Goal: Task Accomplishment & Management: Manage account settings

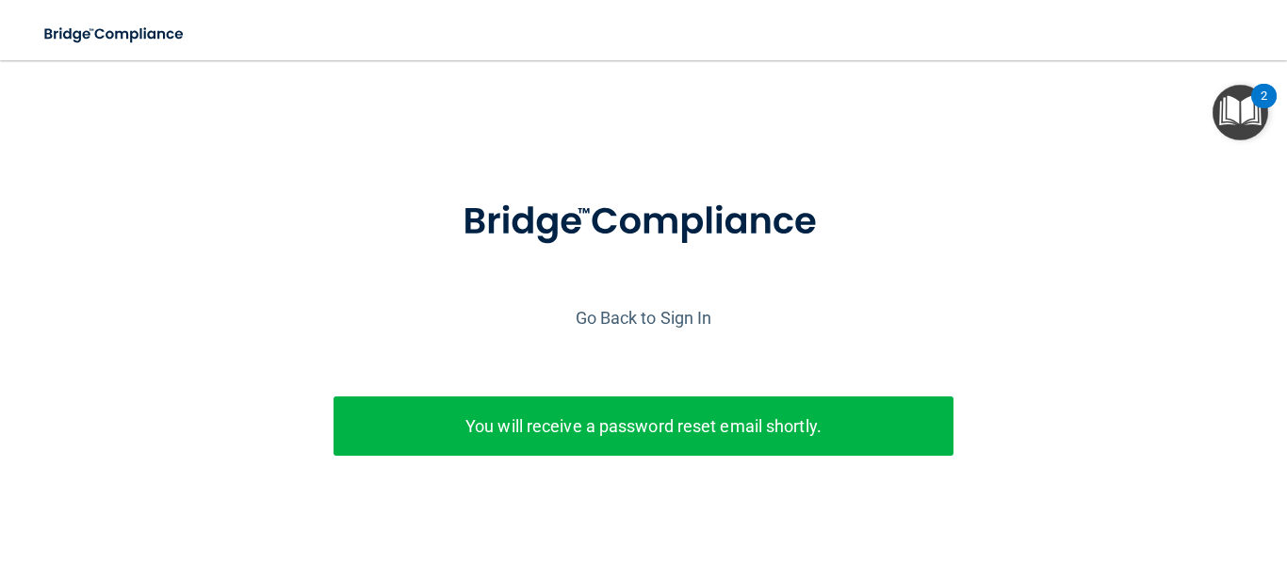
scroll to position [52, 0]
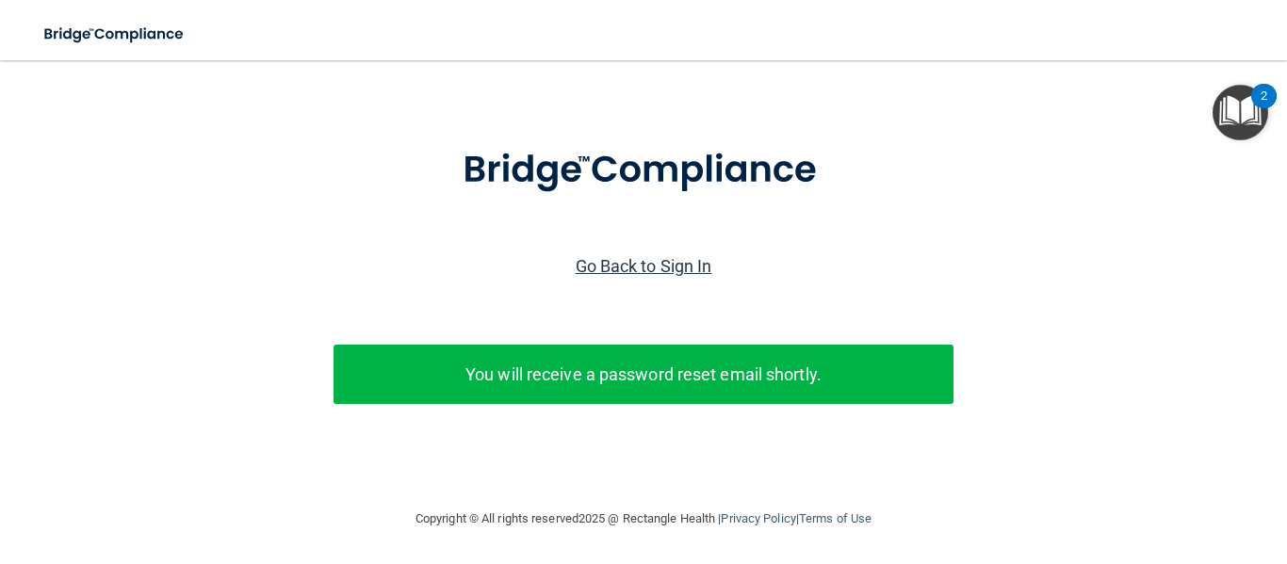
click at [596, 269] on link "Go Back to Sign In" at bounding box center [644, 266] width 137 height 20
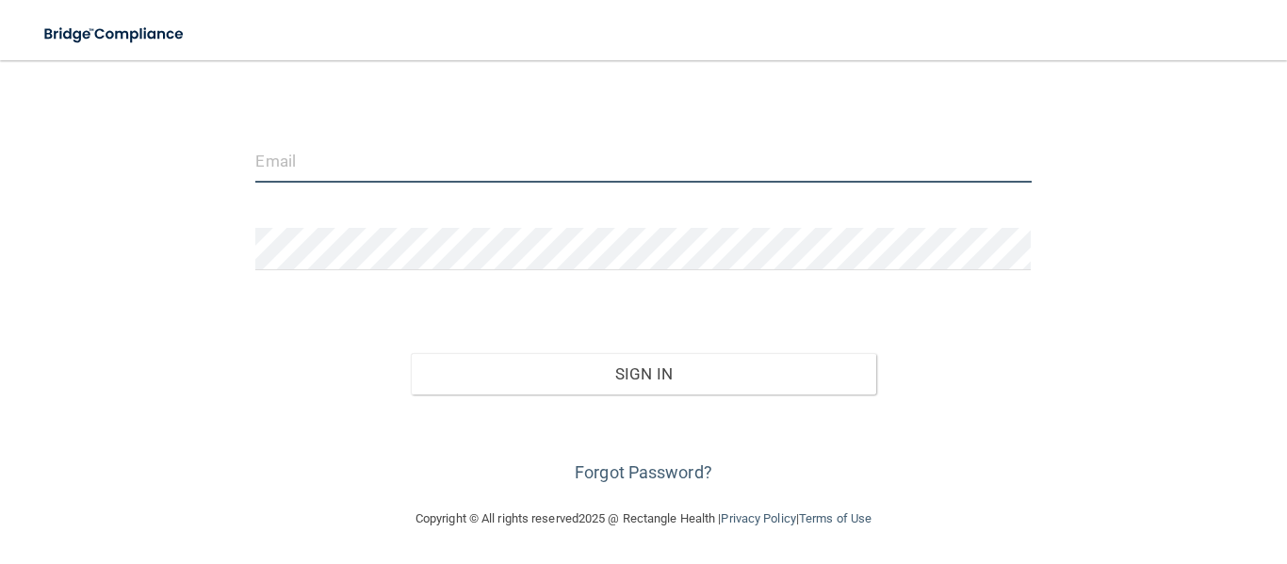
click at [521, 166] on input "email" at bounding box center [642, 161] width 775 height 42
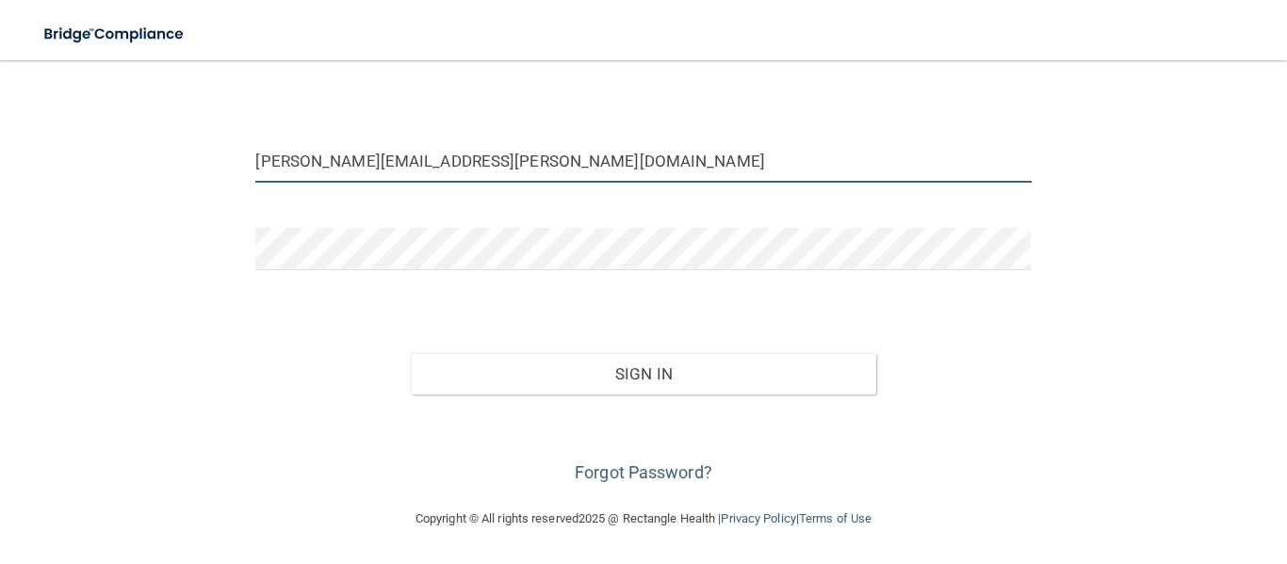
type input "[PERSON_NAME][EMAIL_ADDRESS][PERSON_NAME][DOMAIN_NAME]"
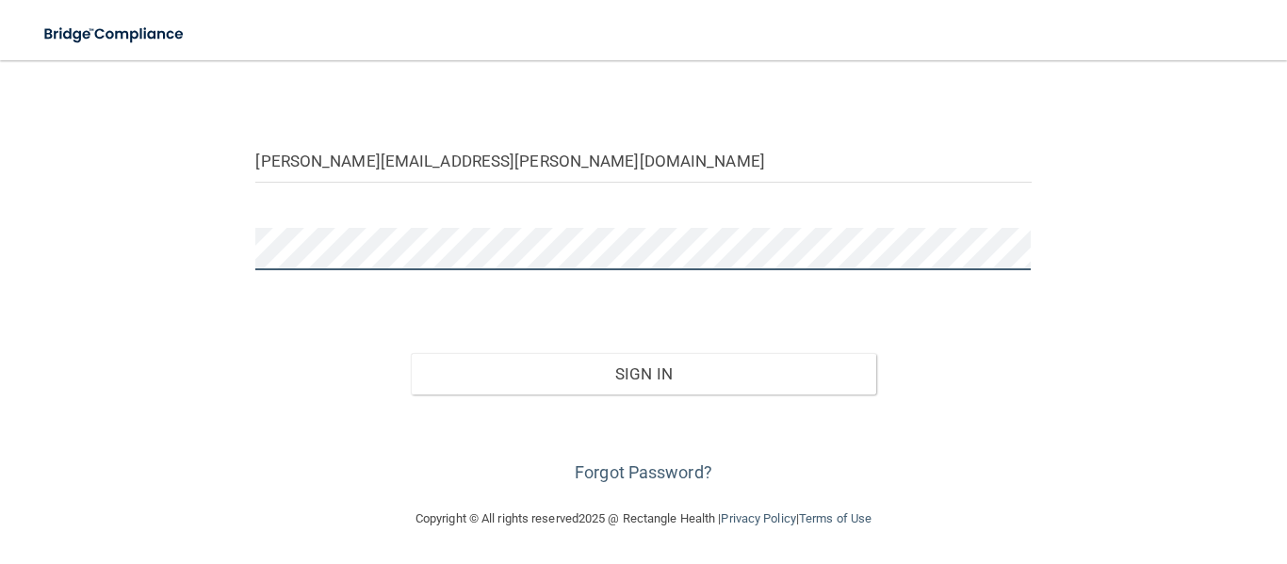
click at [411, 353] on button "Sign In" at bounding box center [643, 373] width 465 height 41
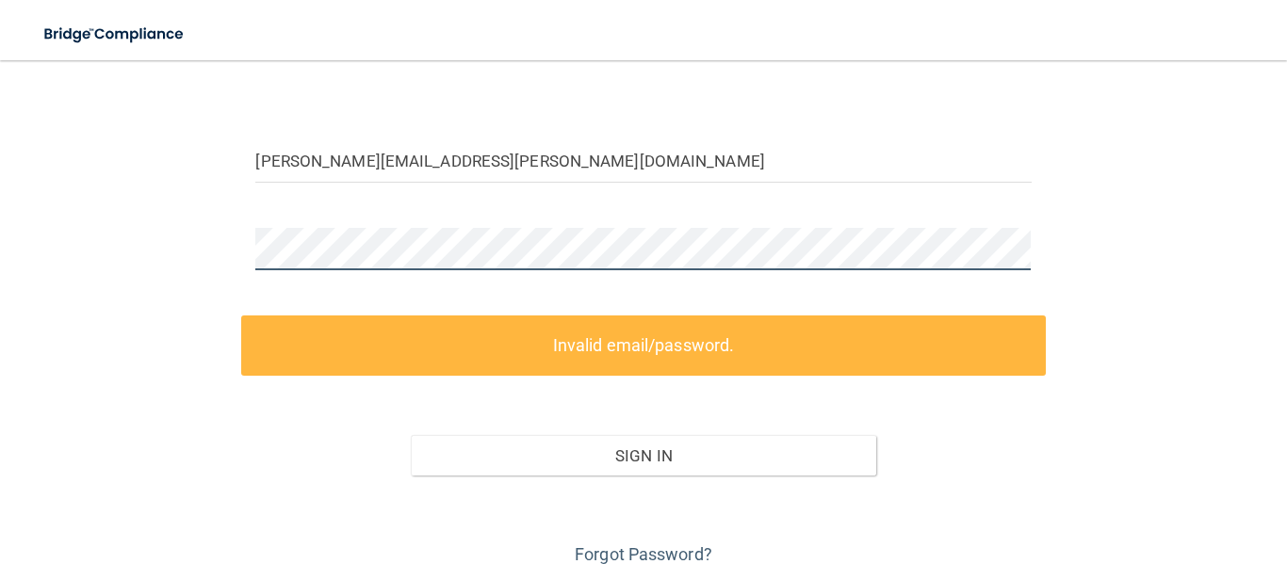
scroll to position [260, 0]
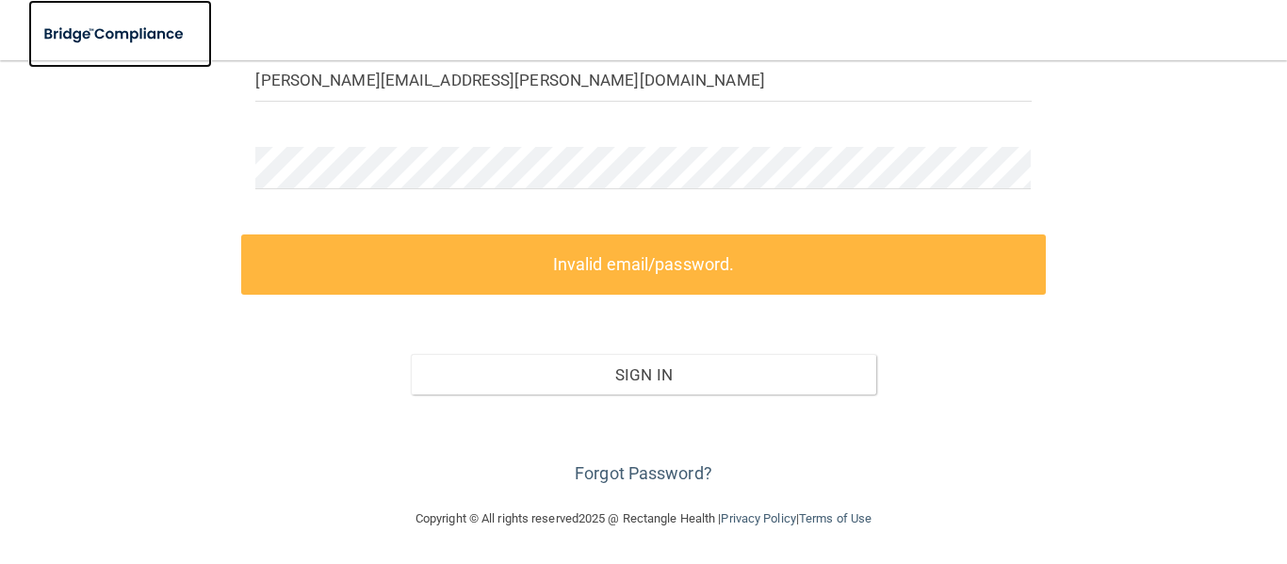
click at [173, 45] on img at bounding box center [114, 34] width 173 height 39
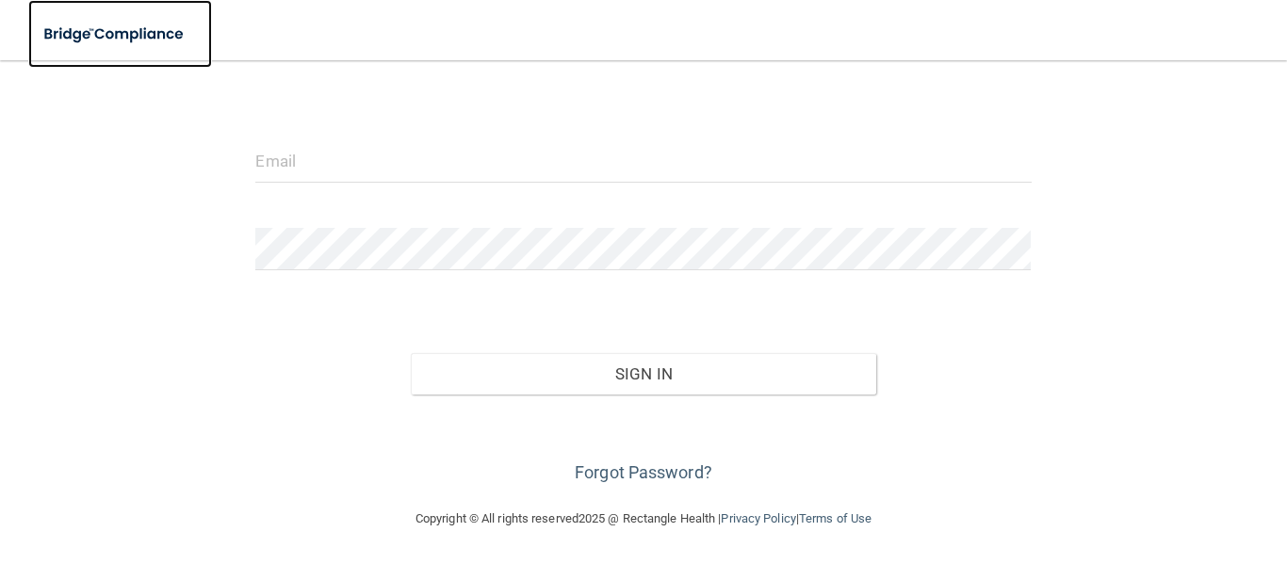
scroll to position [179, 0]
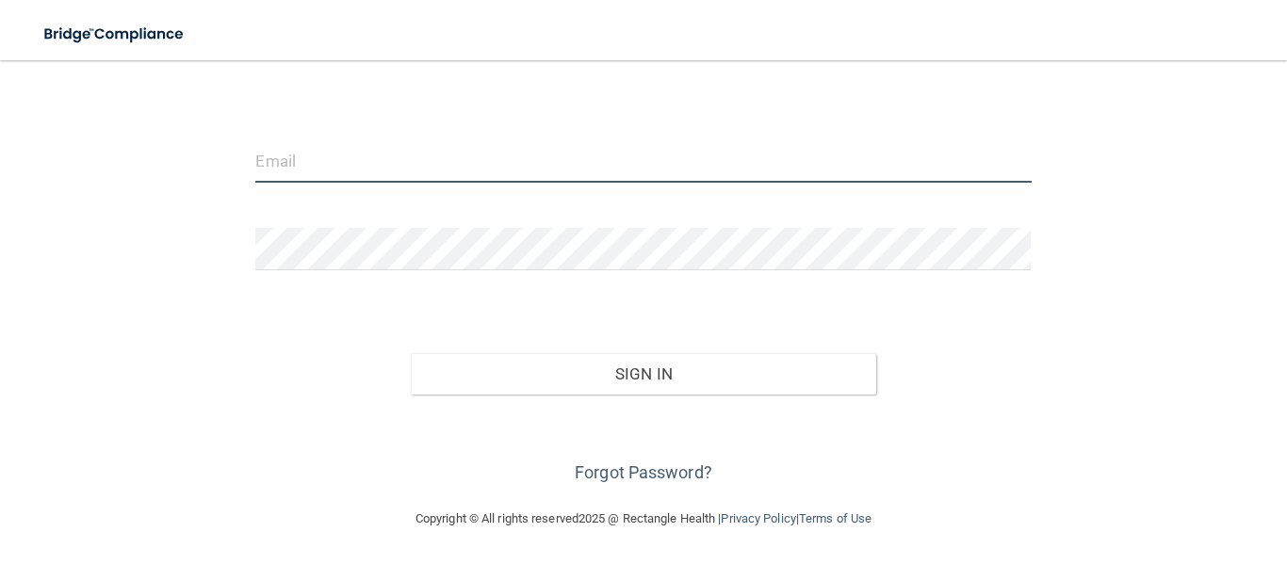
click at [345, 158] on input "email" at bounding box center [642, 161] width 775 height 42
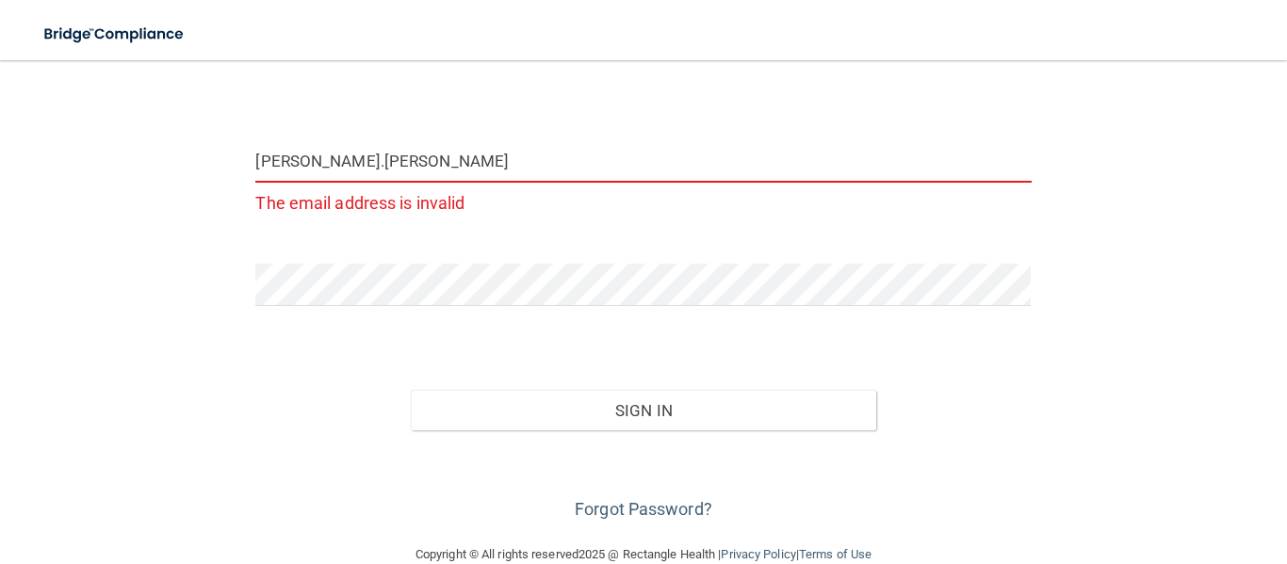
click at [408, 156] on input "[PERSON_NAME].[PERSON_NAME]" at bounding box center [642, 161] width 775 height 42
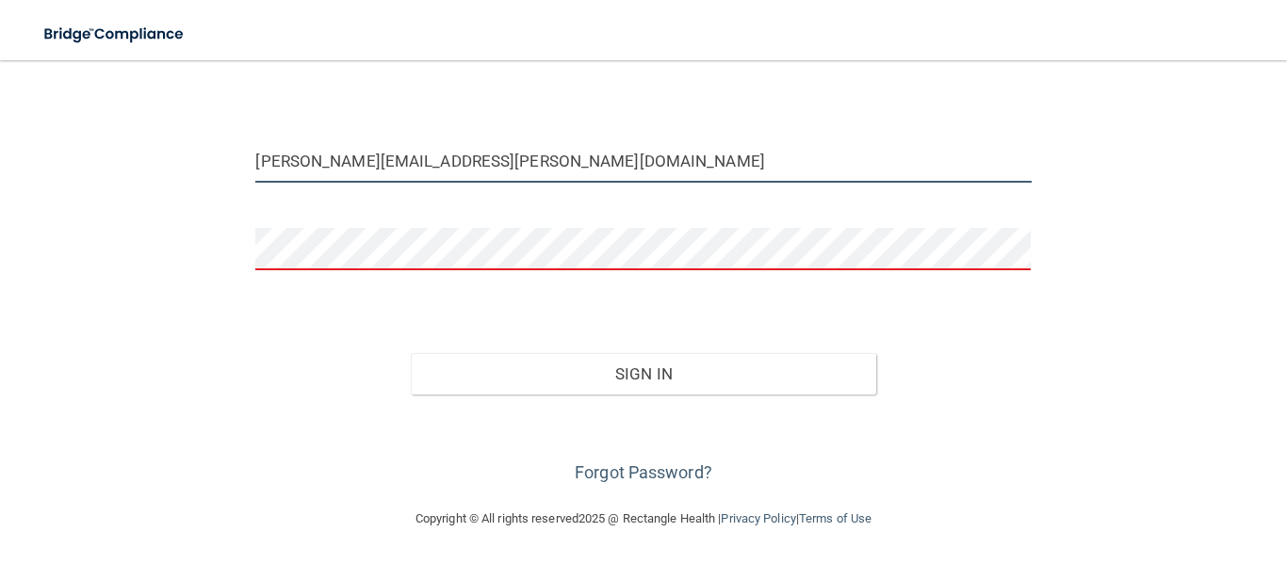
type input "[PERSON_NAME][EMAIL_ADDRESS][PERSON_NAME][DOMAIN_NAME]"
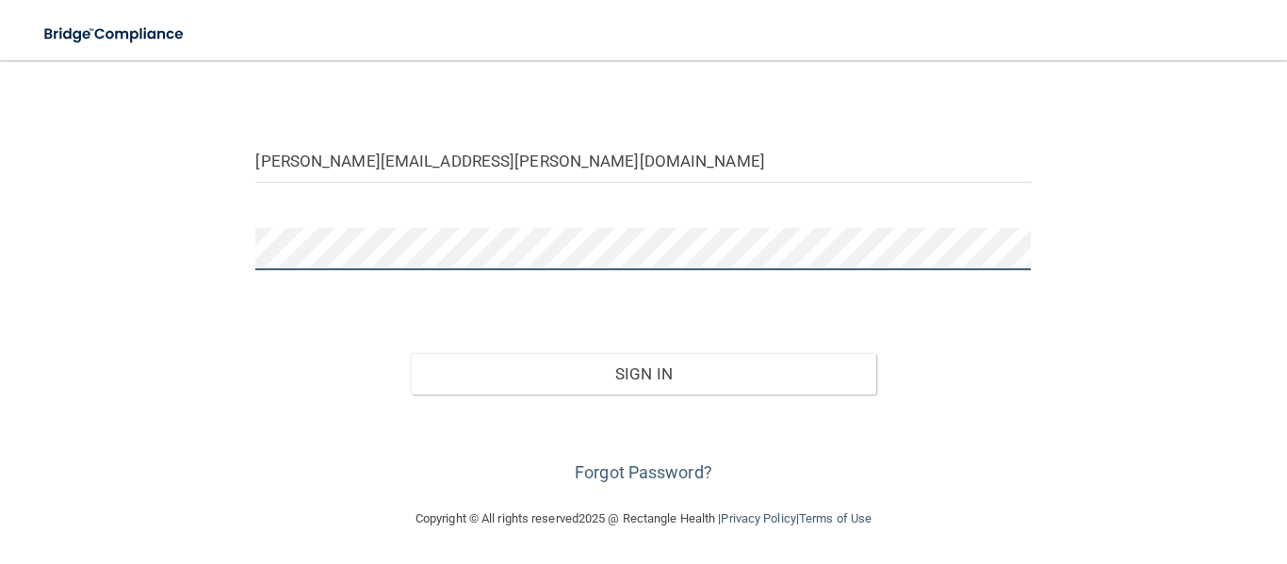
click at [411, 353] on button "Sign In" at bounding box center [643, 373] width 465 height 41
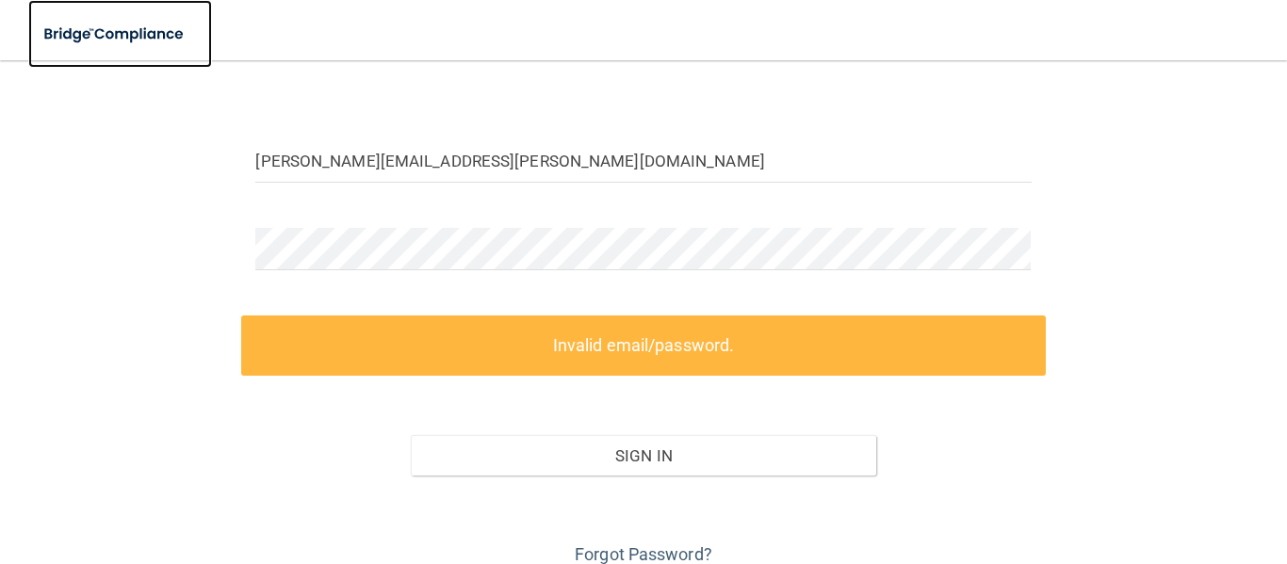
click at [65, 45] on img at bounding box center [114, 34] width 173 height 39
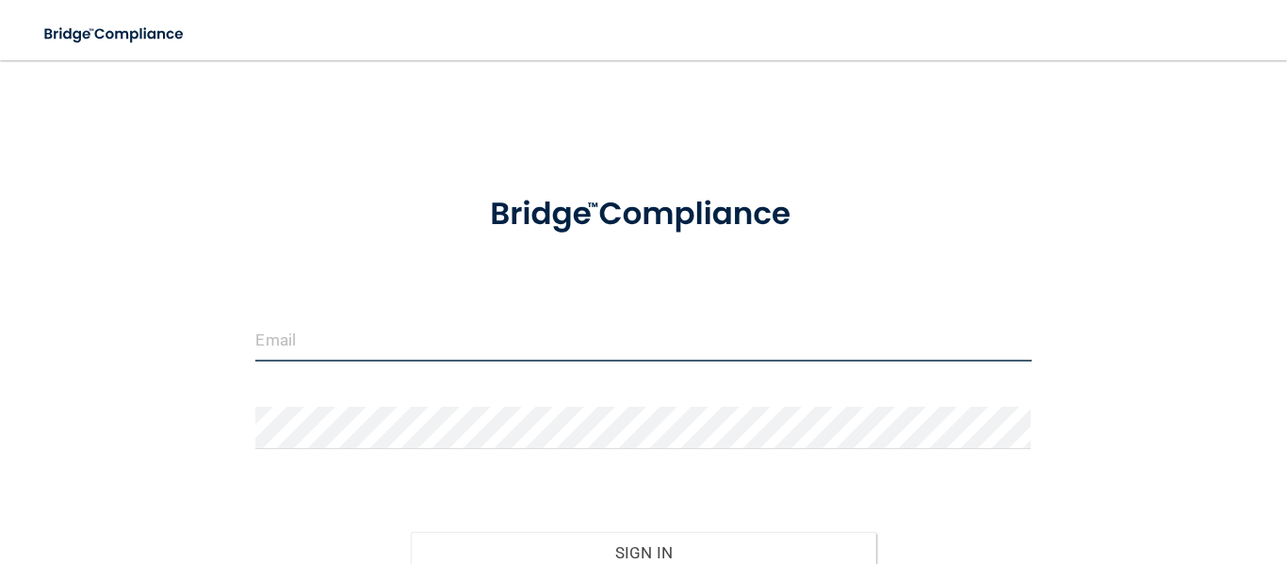
click at [320, 323] on input "email" at bounding box center [642, 340] width 775 height 42
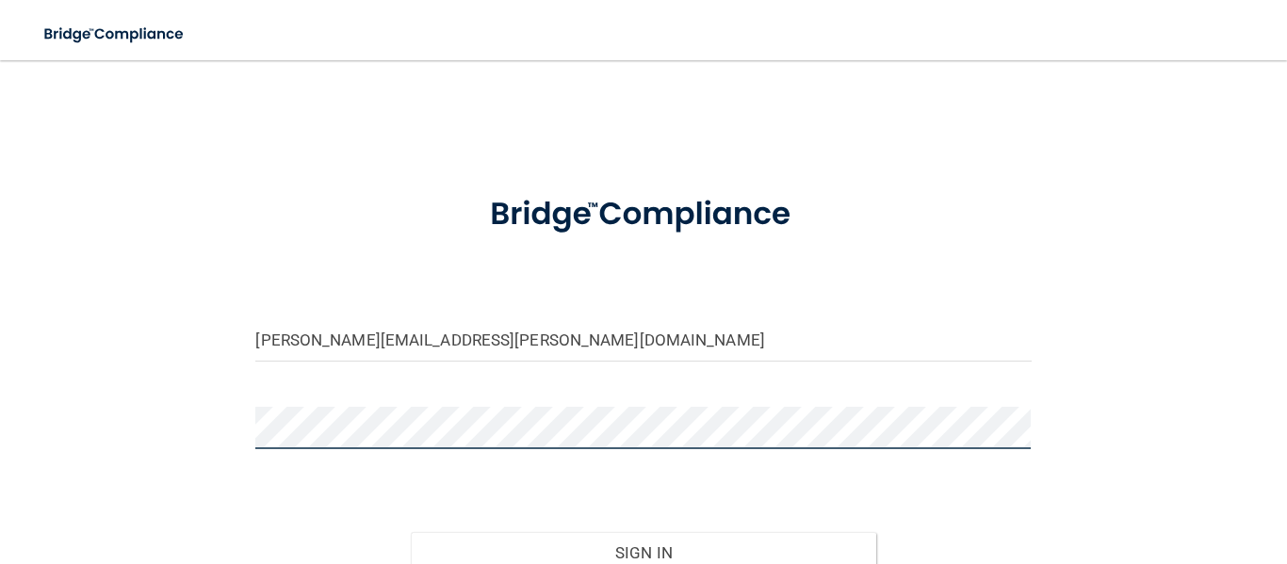
click at [411, 532] on button "Sign In" at bounding box center [643, 552] width 465 height 41
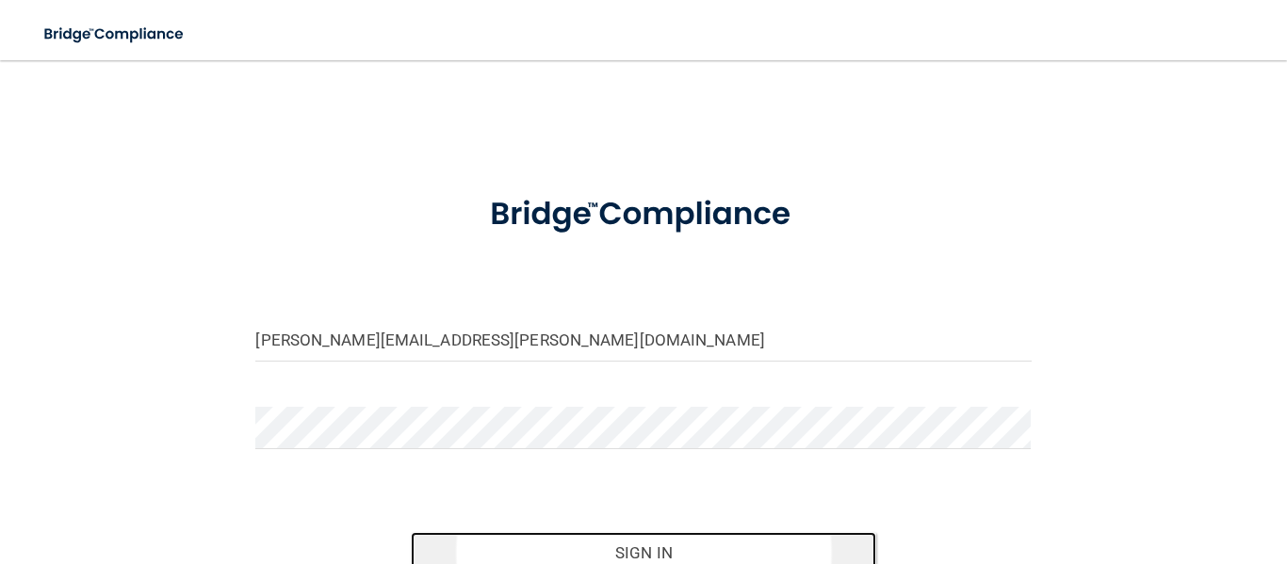
click at [572, 537] on button "Sign In" at bounding box center [643, 552] width 465 height 41
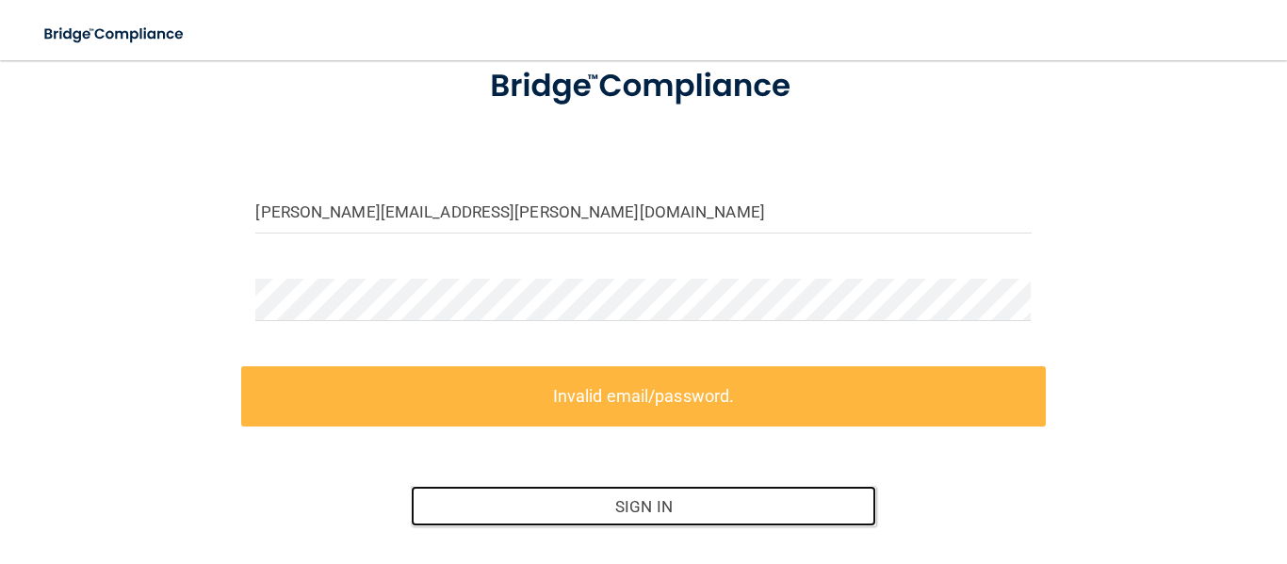
scroll to position [67, 0]
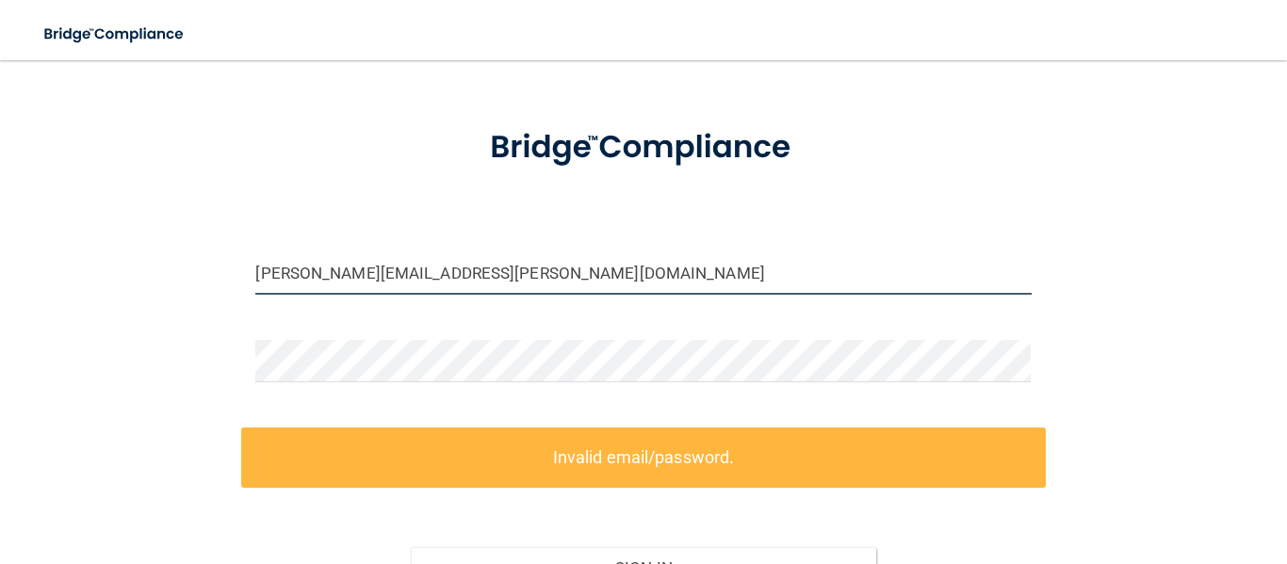
click at [550, 277] on input "[PERSON_NAME][EMAIL_ADDRESS][PERSON_NAME][DOMAIN_NAME]" at bounding box center [642, 273] width 775 height 42
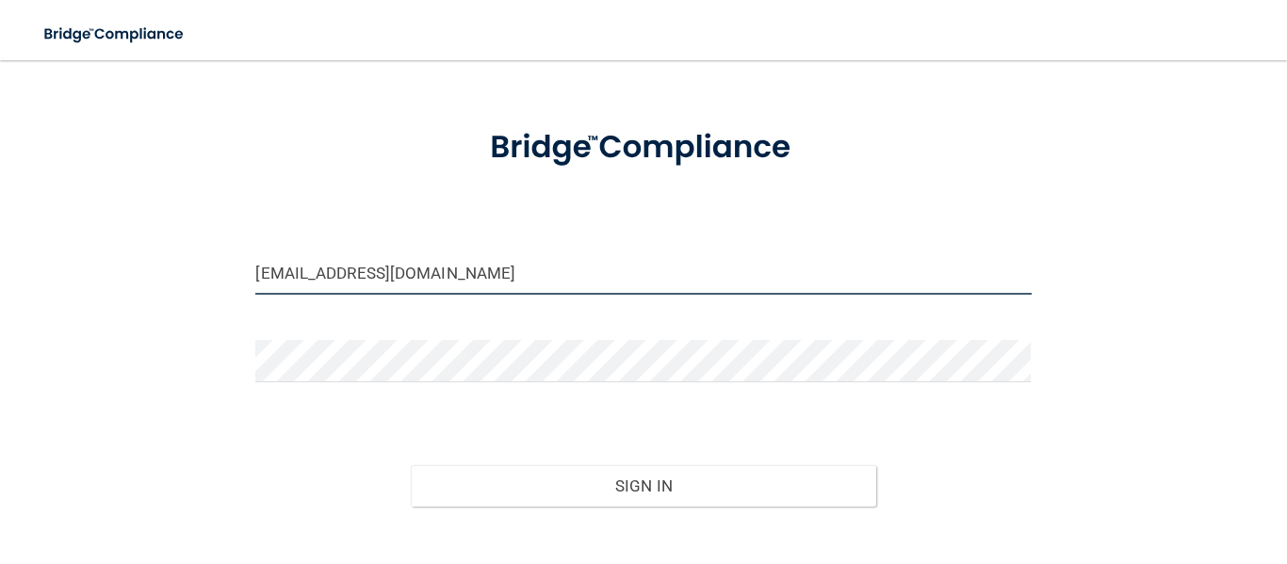
scroll to position [179, 0]
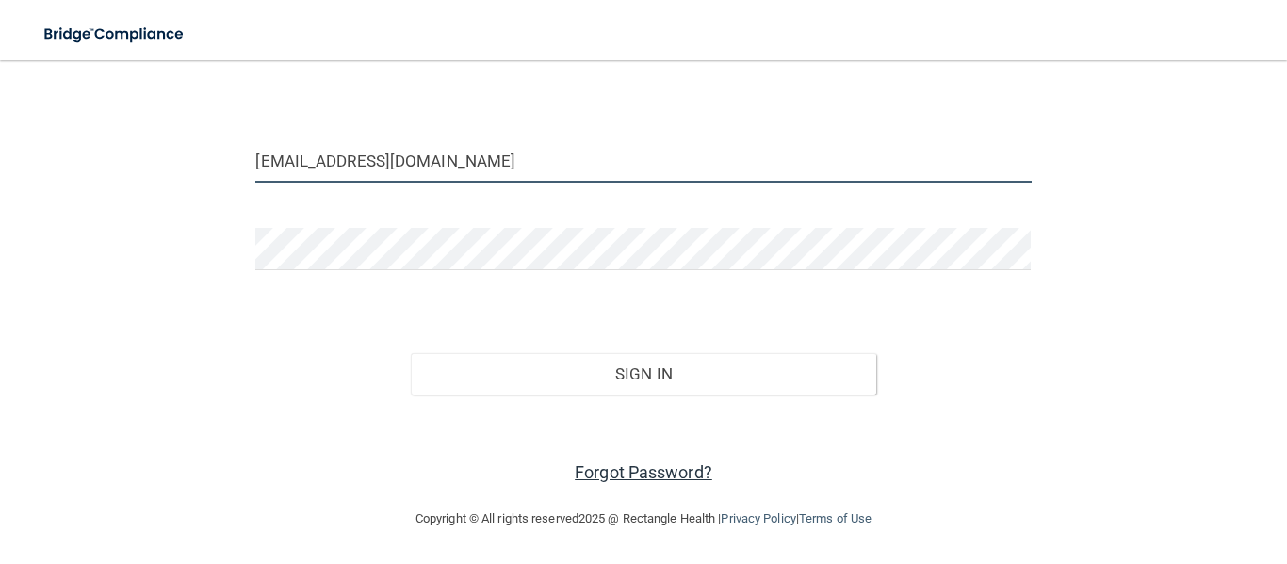
type input "[EMAIL_ADDRESS][DOMAIN_NAME]"
click at [590, 464] on link "Forgot Password?" at bounding box center [644, 472] width 138 height 20
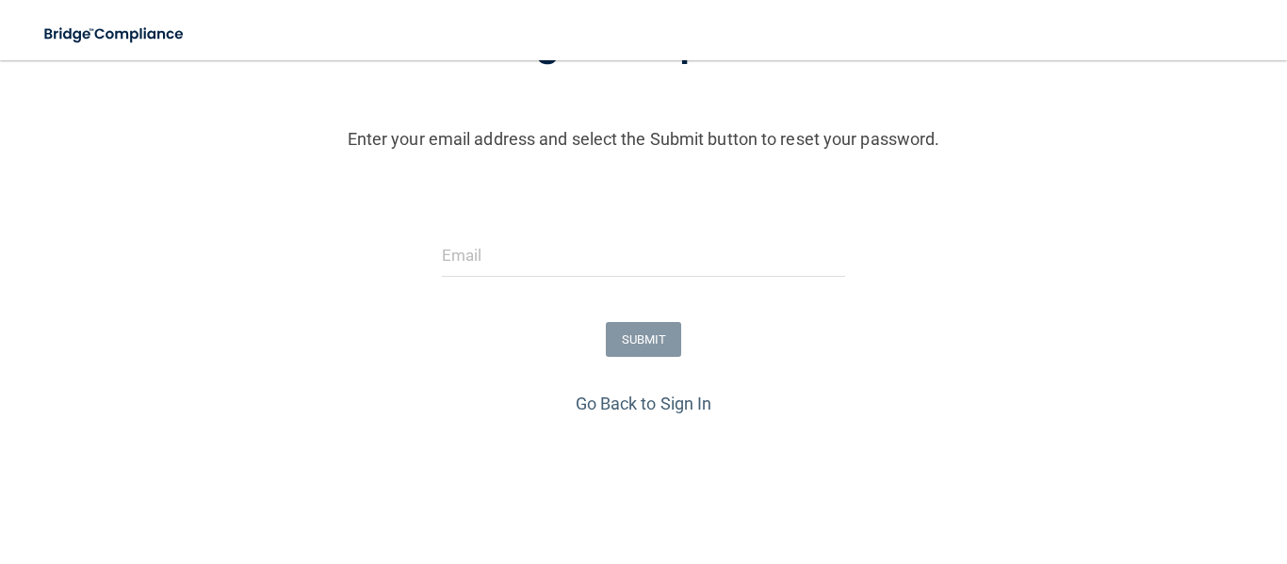
scroll to position [235, 0]
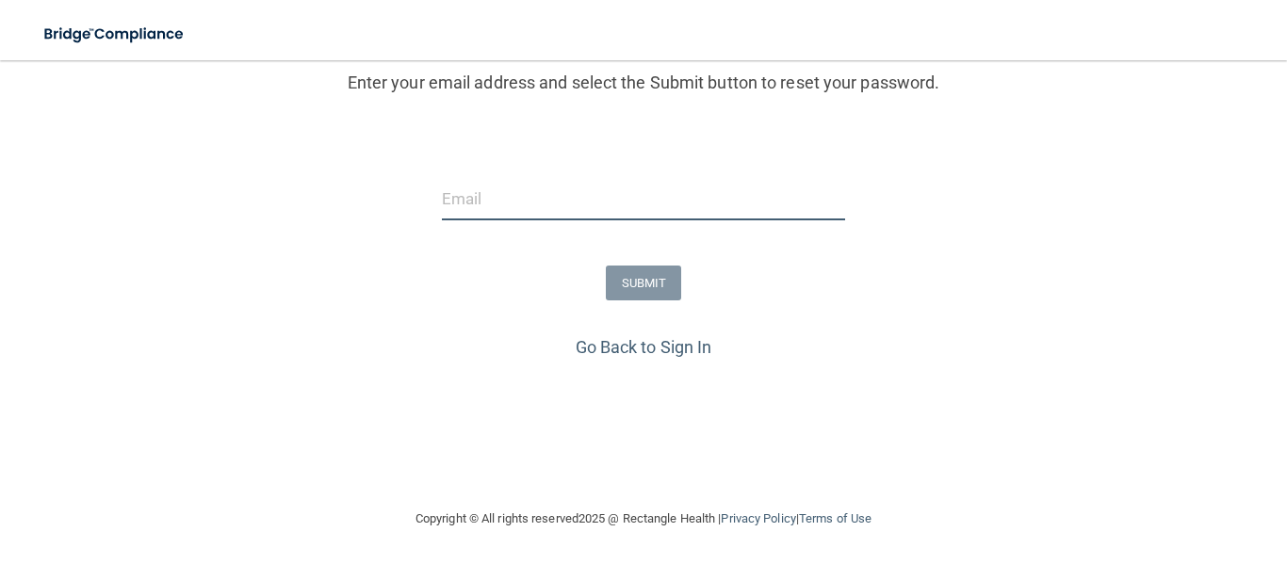
click at [500, 184] on input "email" at bounding box center [644, 199] width 404 height 42
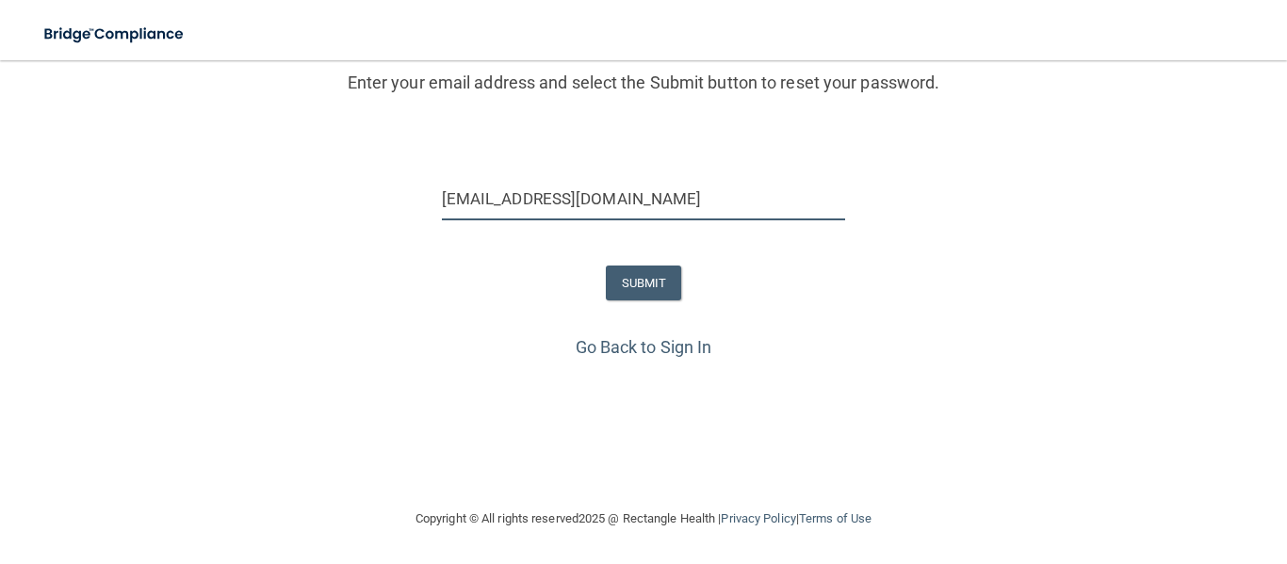
type input "[EMAIL_ADDRESS][DOMAIN_NAME]"
click at [651, 275] on button "SUBMIT" at bounding box center [644, 283] width 76 height 35
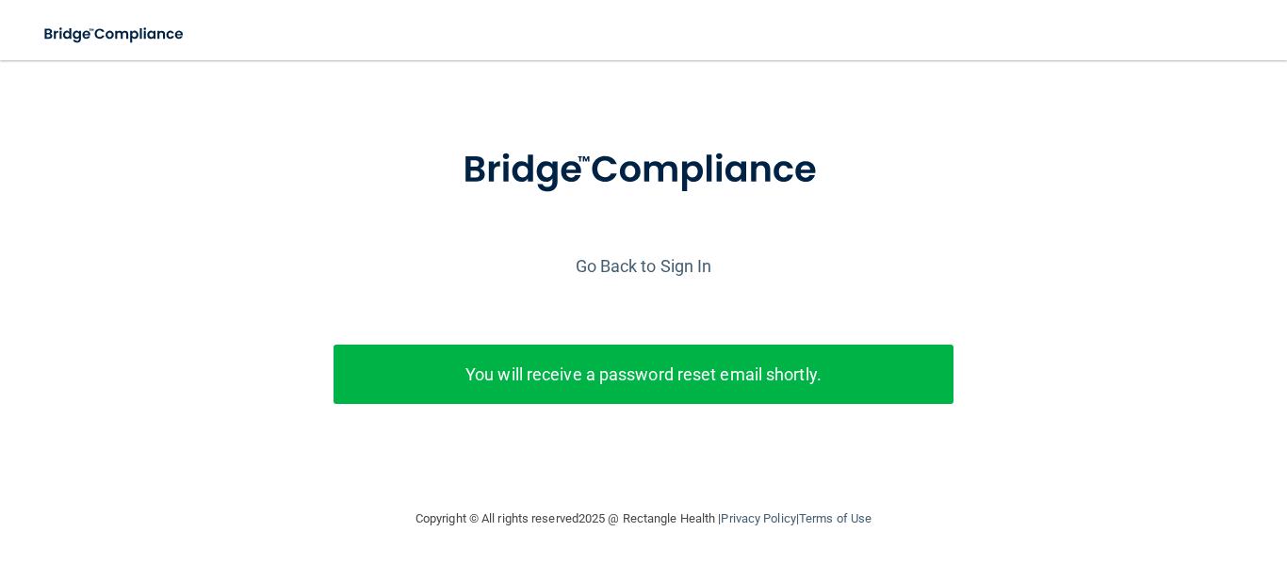
scroll to position [52, 0]
click at [698, 247] on div at bounding box center [643, 186] width 1268 height 129
click at [690, 267] on link "Go Back to Sign In" at bounding box center [644, 266] width 137 height 20
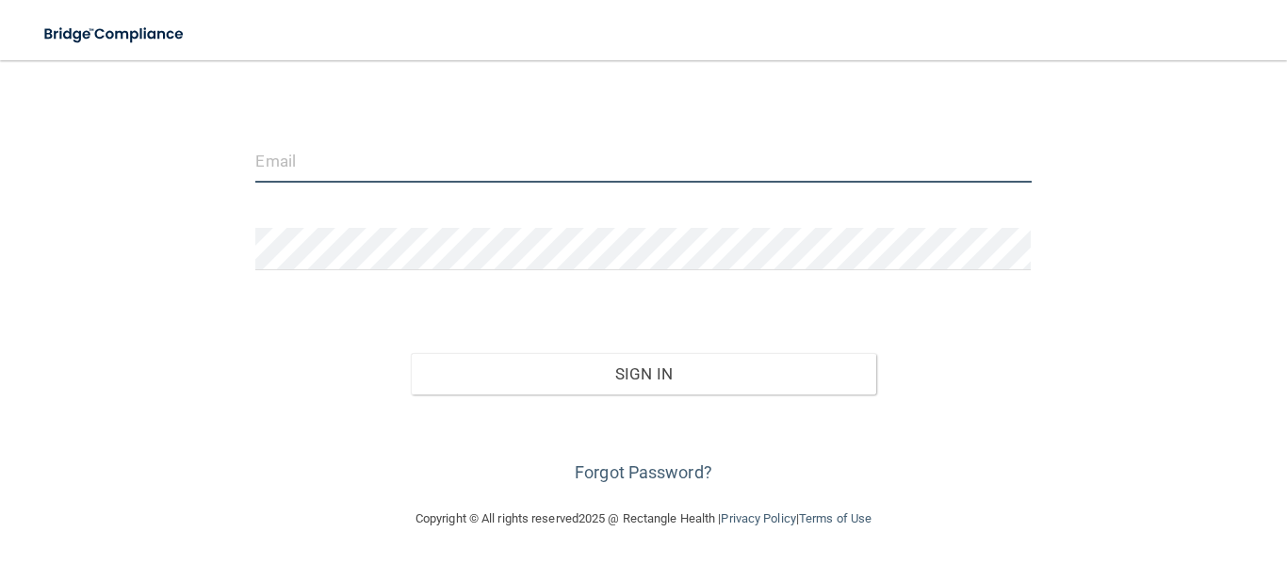
click at [461, 162] on input "email" at bounding box center [642, 161] width 775 height 42
type input "[EMAIL_ADDRESS][DOMAIN_NAME]"
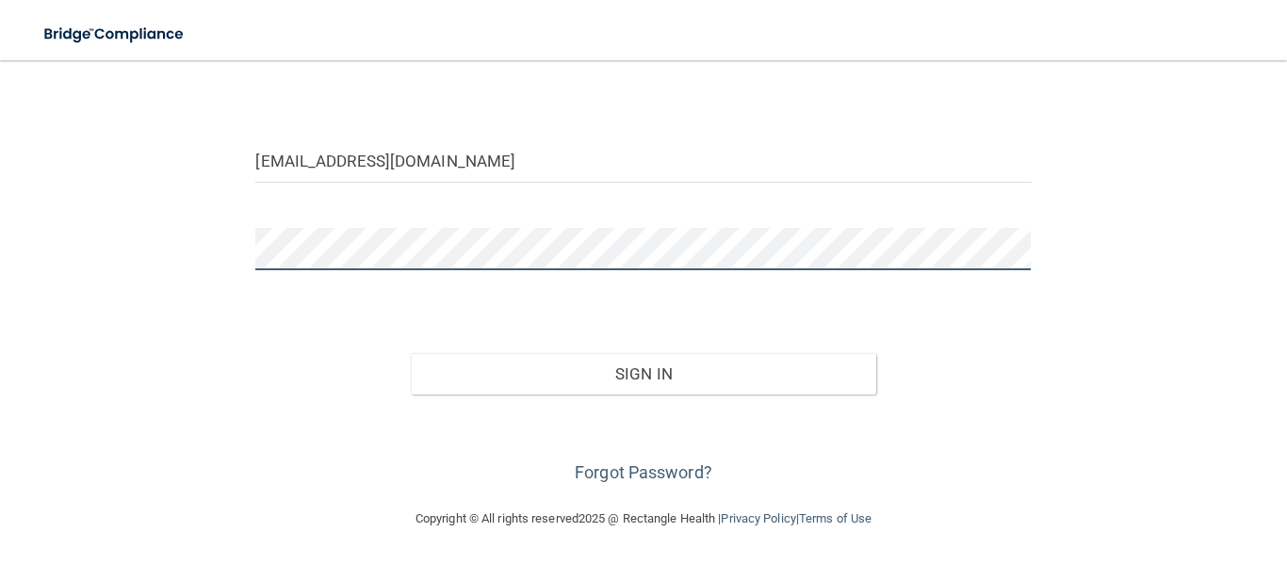
click at [411, 353] on button "Sign In" at bounding box center [643, 373] width 465 height 41
